Goal: Check status: Check status

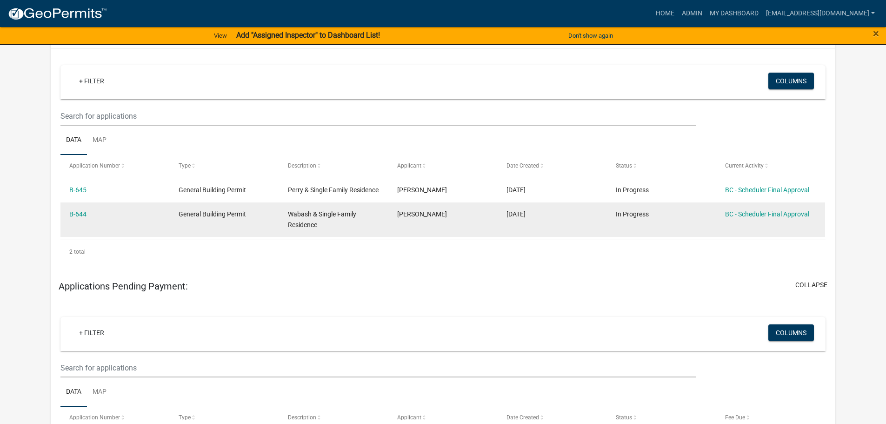
scroll to position [186, 0]
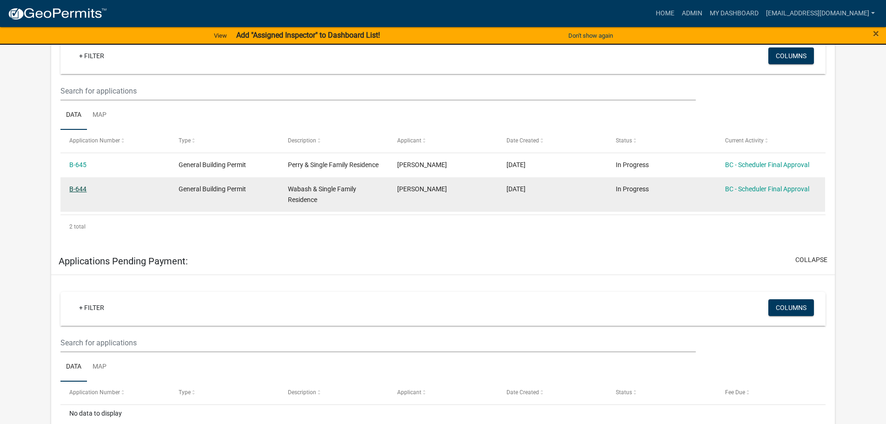
click at [79, 192] on link "B-644" at bounding box center [77, 188] width 17 height 7
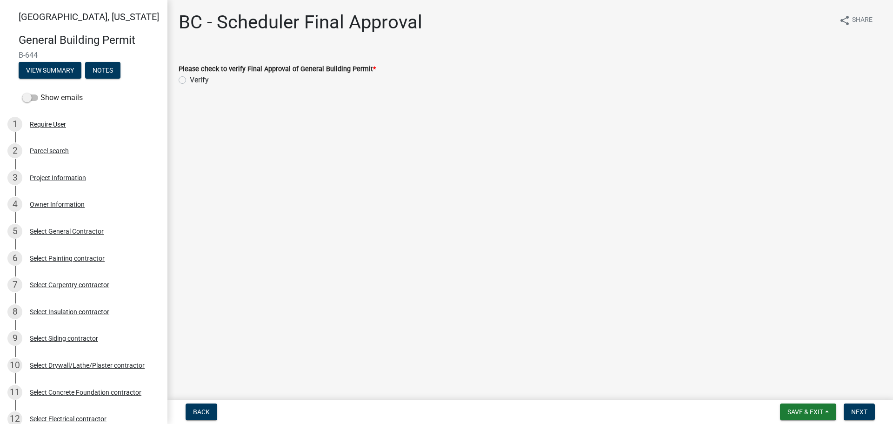
click at [190, 81] on label "Verify" at bounding box center [199, 79] width 19 height 11
click at [190, 80] on input "Verify" at bounding box center [193, 77] width 6 height 6
radio input "true"
click at [861, 410] on span "Next" at bounding box center [859, 411] width 16 height 7
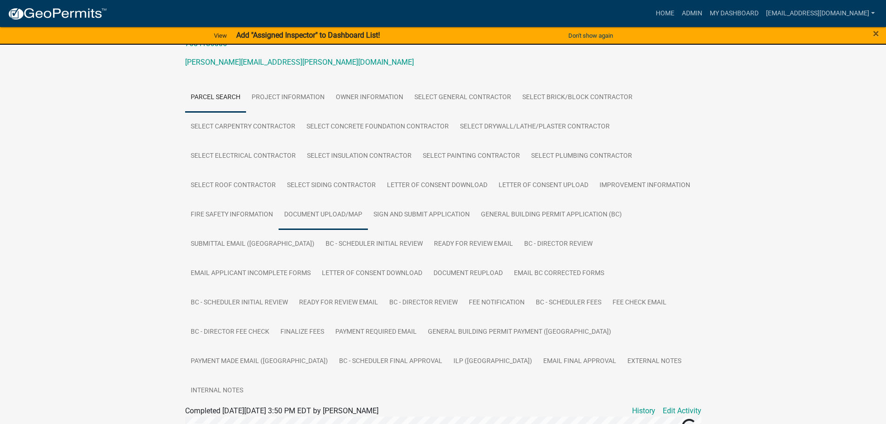
scroll to position [139, 0]
click at [335, 209] on link "Document Upload/Map" at bounding box center [322, 213] width 89 height 30
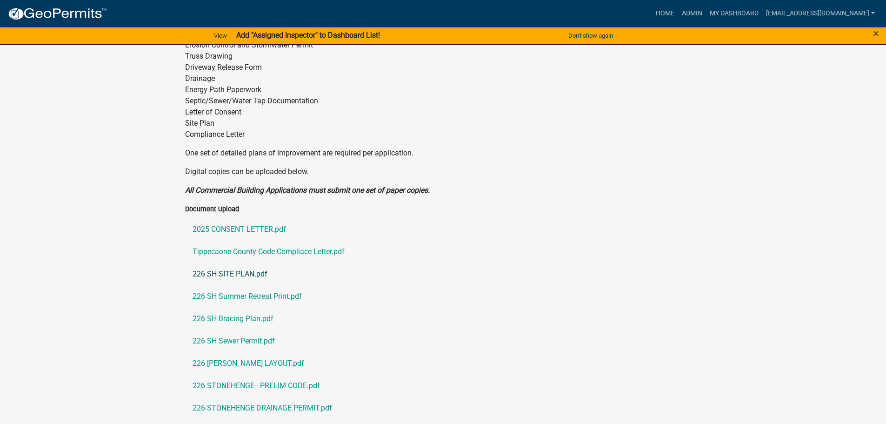
scroll to position [558, 0]
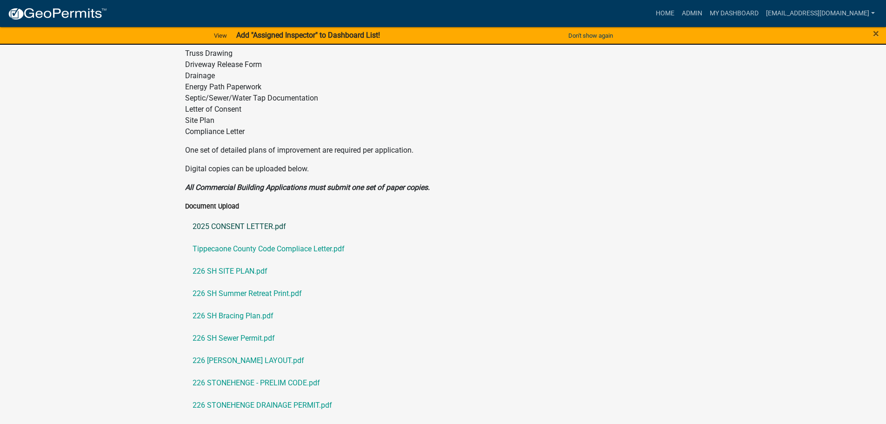
click at [234, 215] on link "2025 CONSENT LETTER.pdf" at bounding box center [443, 226] width 516 height 22
click at [265, 238] on link "Tippecaone County Code Compliace Letter.pdf" at bounding box center [443, 249] width 516 height 22
click at [214, 260] on link "226 SH SITE PLAN.pdf" at bounding box center [443, 271] width 516 height 22
click at [234, 282] on link "226 SH Summer Retreat Print.pdf" at bounding box center [443, 293] width 516 height 22
click at [231, 304] on link "226 SH Bracing Plan.pdf" at bounding box center [443, 315] width 516 height 22
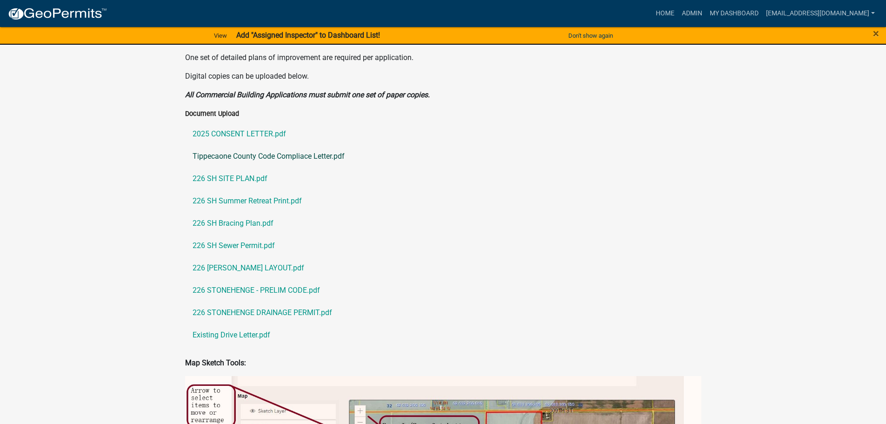
scroll to position [651, 0]
click at [232, 234] on link "226 SH Sewer Permit.pdf" at bounding box center [443, 245] width 516 height 22
click at [238, 256] on link "226 [PERSON_NAME] LAYOUT.pdf" at bounding box center [443, 267] width 516 height 22
click at [238, 278] on link "226 STONEHENGE - PRELIM CODE.pdf" at bounding box center [443, 289] width 516 height 22
click at [257, 301] on link "226 STONEHENGE DRAINAGE PERMIT.pdf" at bounding box center [443, 312] width 516 height 22
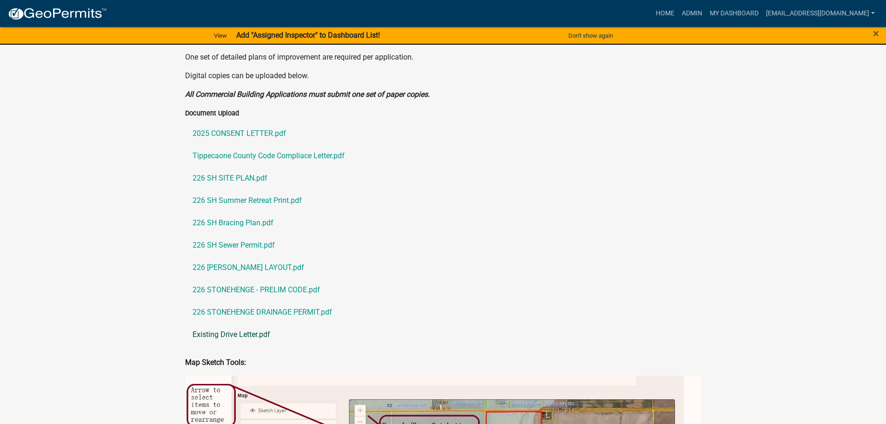
click at [232, 323] on link "Existing Drive Letter.pdf" at bounding box center [443, 334] width 516 height 22
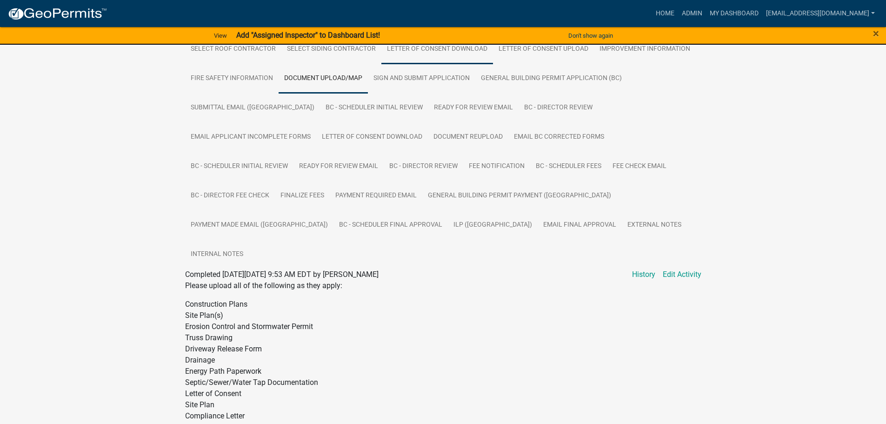
scroll to position [139, 0]
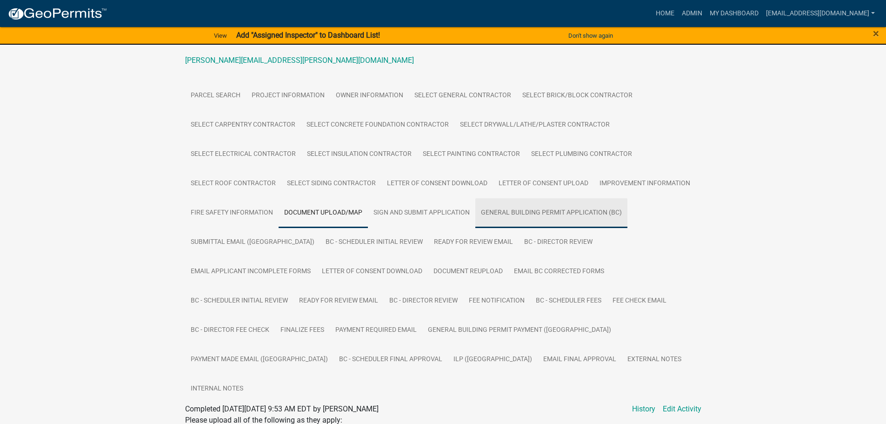
click at [509, 216] on link "General Building Permit Application (BC)" at bounding box center [551, 213] width 152 height 30
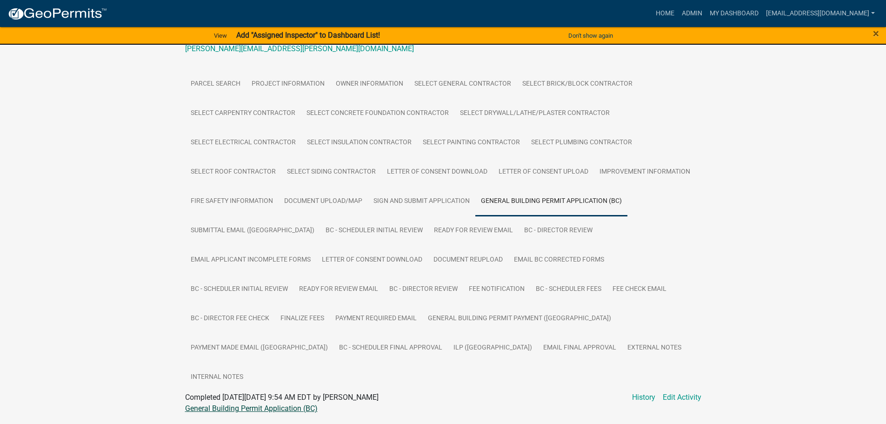
click at [274, 404] on link "General Building Permit Application (BC)" at bounding box center [251, 408] width 132 height 9
click at [428, 263] on link "Document Reupload" at bounding box center [468, 260] width 80 height 30
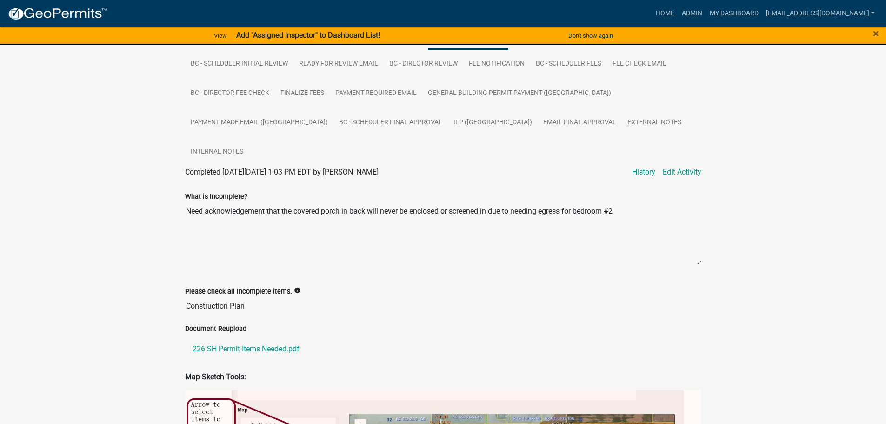
scroll to position [430, 0]
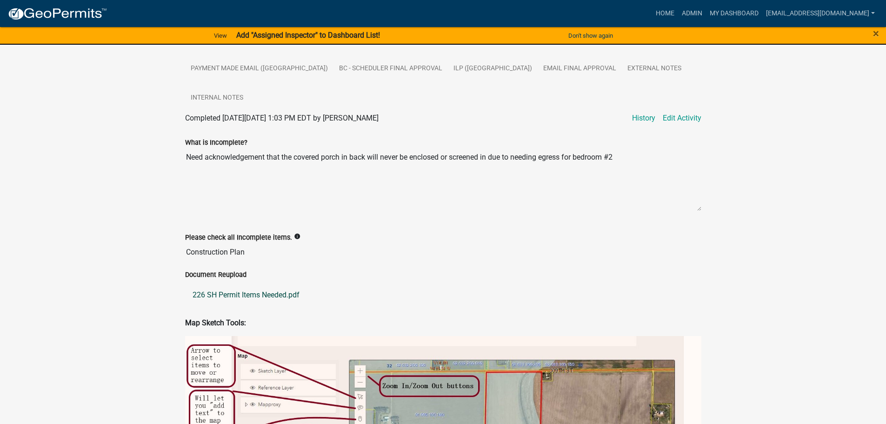
click at [265, 284] on link "226 SH Permit Items Needed.pdf" at bounding box center [443, 295] width 516 height 22
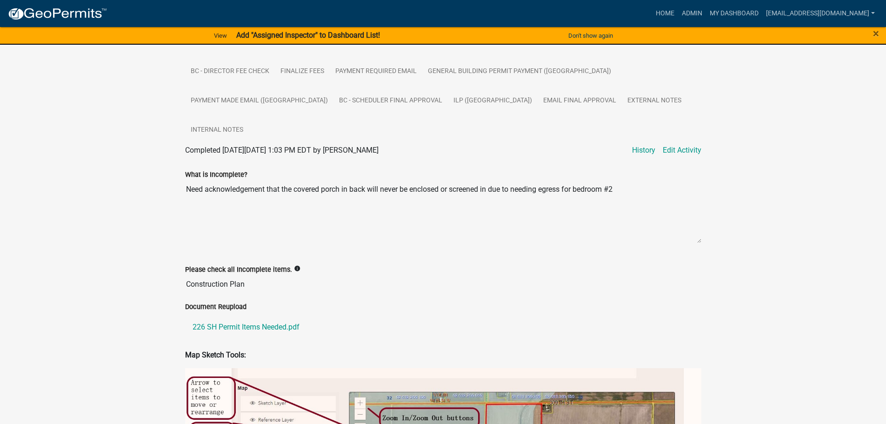
scroll to position [337, 0]
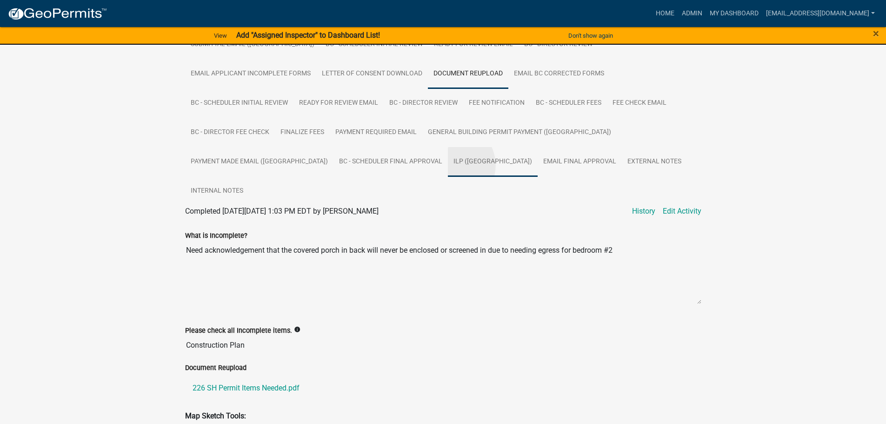
click at [537, 147] on link "ILP ([GEOGRAPHIC_DATA])" at bounding box center [493, 162] width 90 height 30
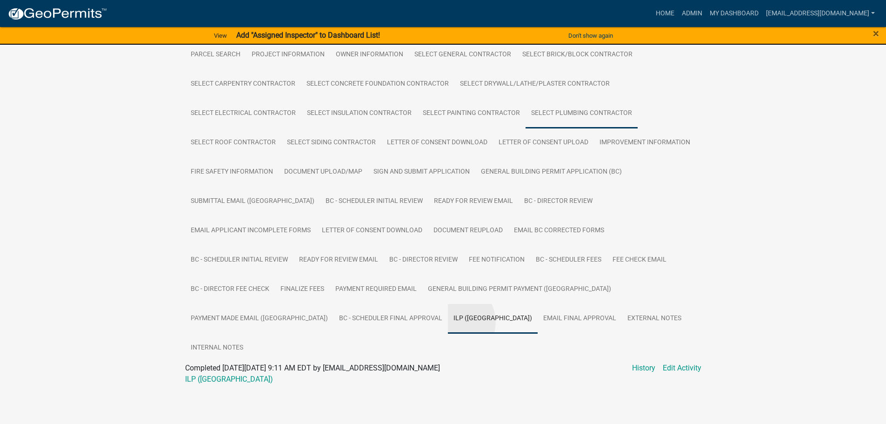
scroll to position [151, 0]
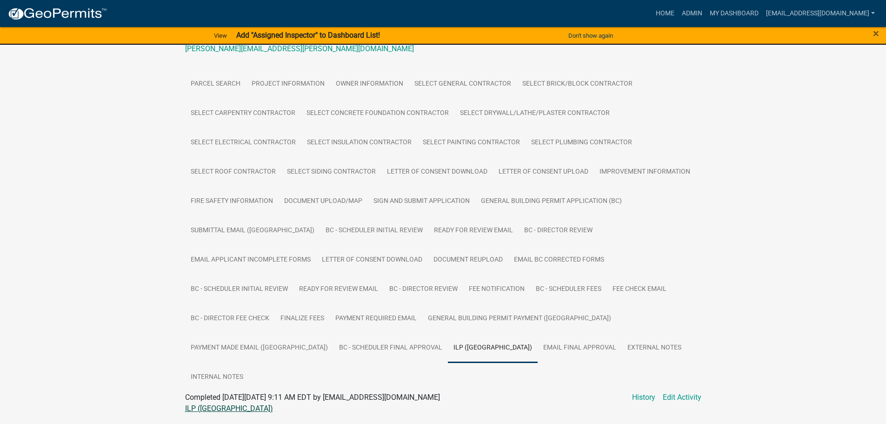
click at [196, 404] on link "ILP ([GEOGRAPHIC_DATA])" at bounding box center [229, 408] width 88 height 9
click at [731, 12] on link "My Dashboard" at bounding box center [734, 14] width 56 height 18
